Goal: Information Seeking & Learning: Learn about a topic

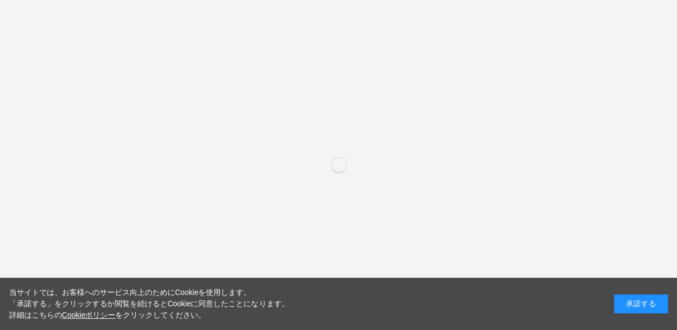
drag, startPoint x: 626, startPoint y: 300, endPoint x: 619, endPoint y: 297, distance: 7.2
click at [624, 299] on div "承諾する" at bounding box center [641, 303] width 54 height 19
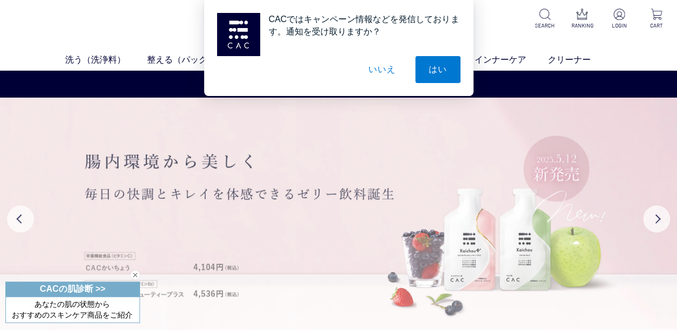
click at [41, 178] on img at bounding box center [338, 218] width 677 height 242
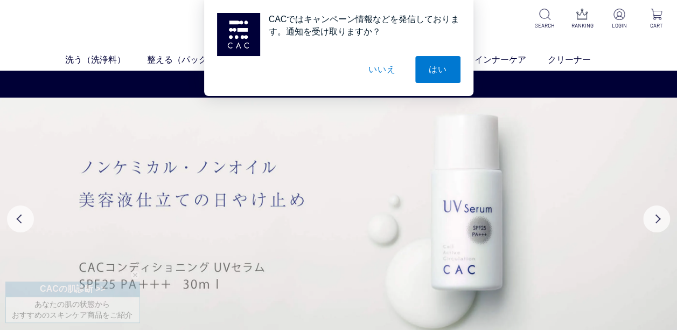
click at [381, 72] on button "いいえ" at bounding box center [382, 69] width 54 height 27
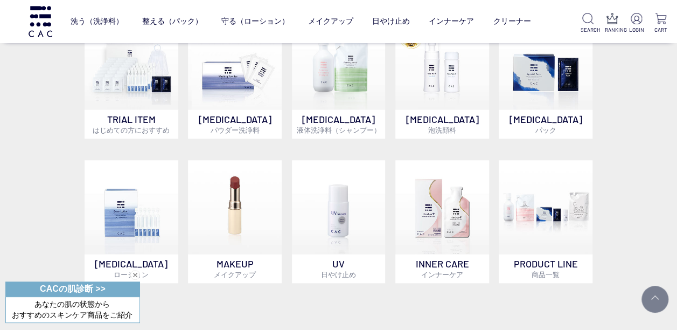
scroll to position [538, 0]
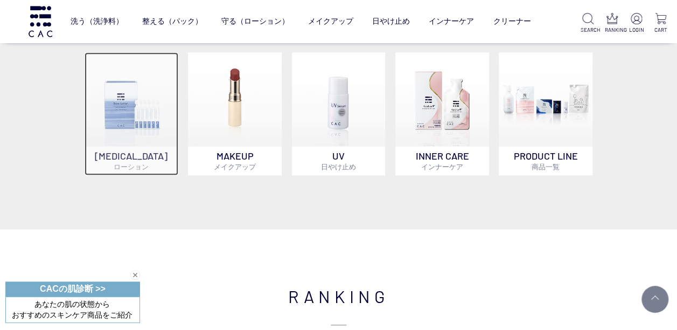
click at [149, 150] on p "SKIN CARE ローション" at bounding box center [131, 160] width 93 height 29
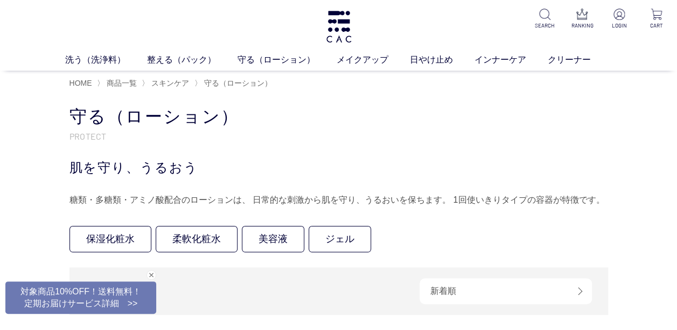
scroll to position [215, 0]
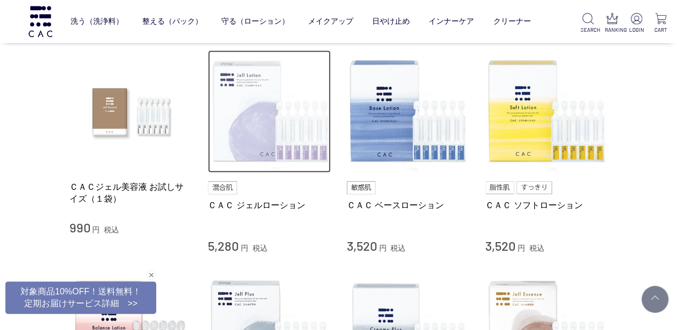
click at [307, 146] on img at bounding box center [269, 111] width 123 height 123
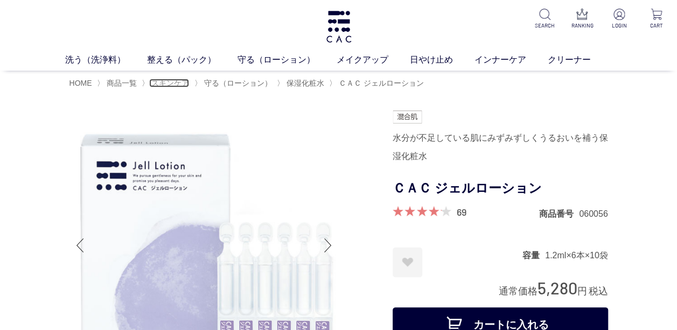
click at [181, 83] on span "スキンケア" at bounding box center [170, 83] width 38 height 9
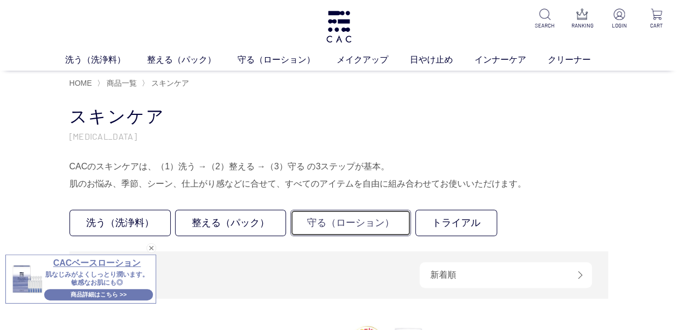
click at [358, 220] on link "守る（ローション）" at bounding box center [350, 222] width 121 height 26
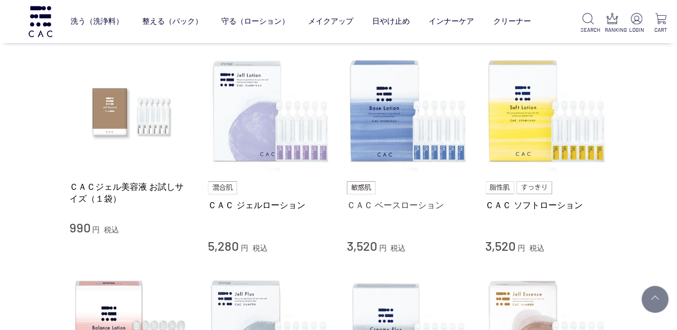
scroll to position [162, 0]
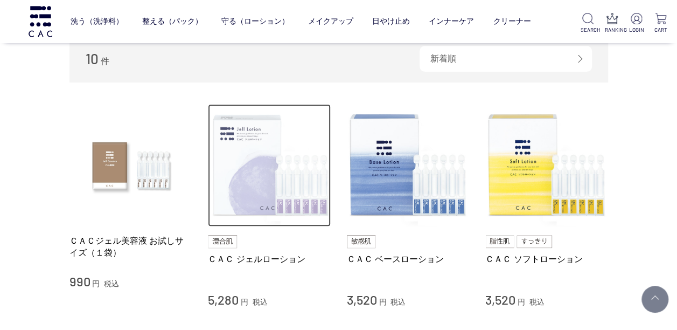
click at [312, 198] on img at bounding box center [269, 165] width 123 height 123
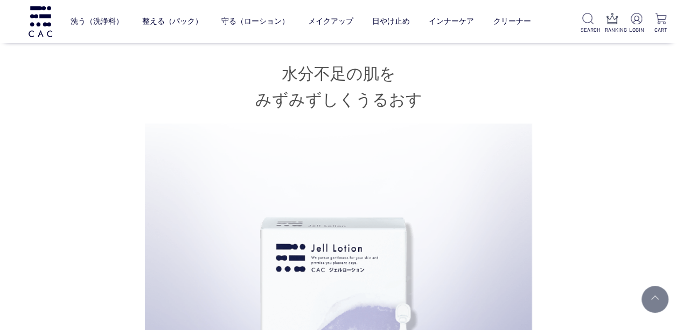
scroll to position [969, 0]
